Goal: Connect with others: Connect with others

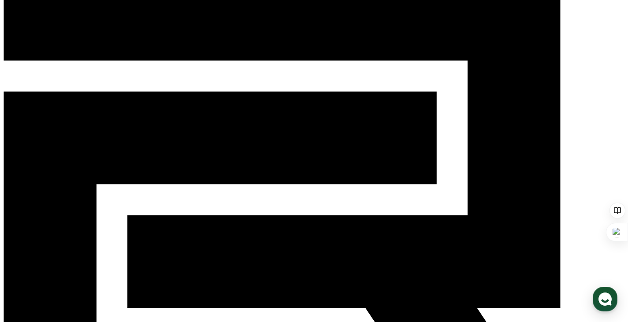
scroll to position [44, 0]
